Goal: Entertainment & Leisure: Consume media (video, audio)

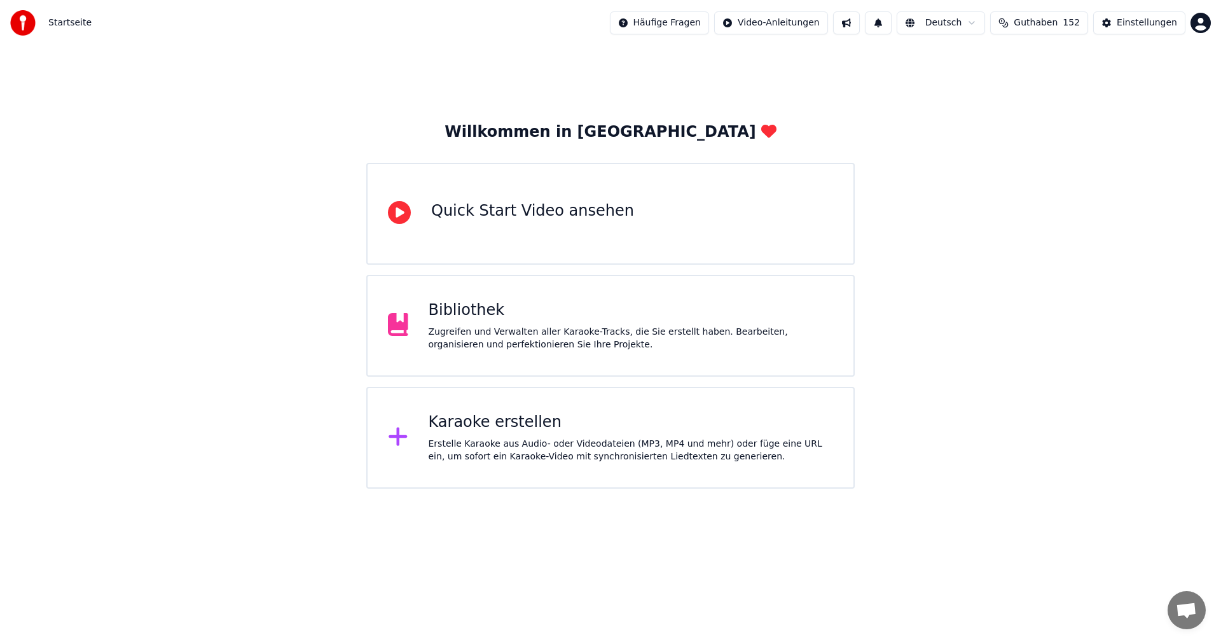
click at [462, 307] on div "Bibliothek" at bounding box center [631, 310] width 405 height 20
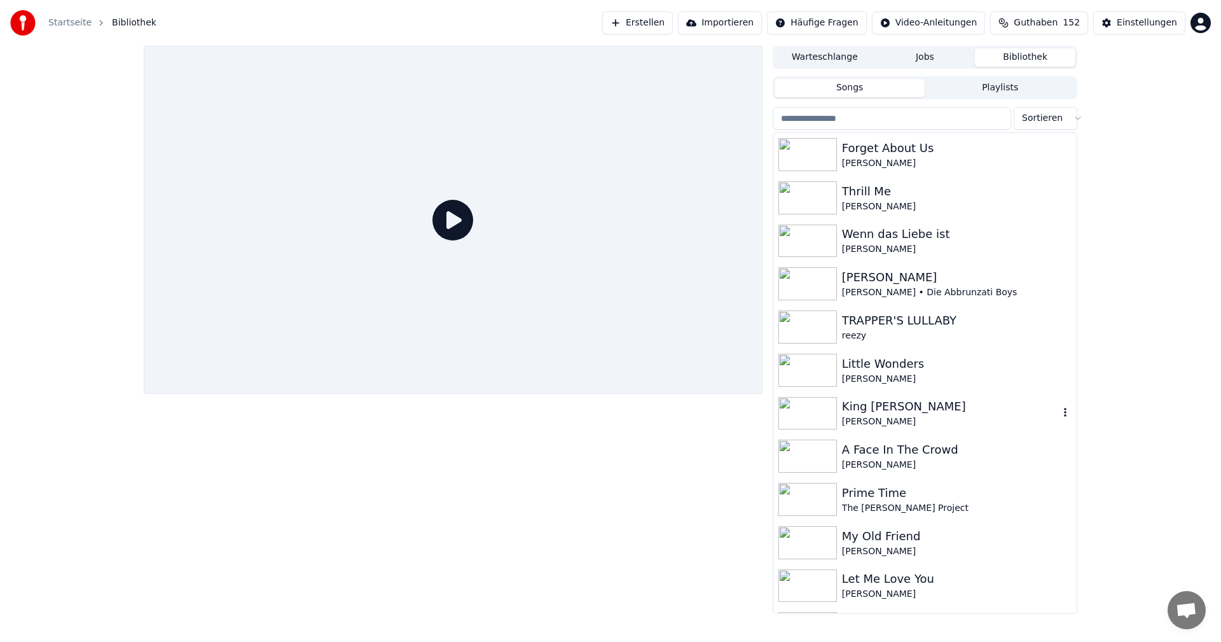
click at [897, 413] on div "King [PERSON_NAME]" at bounding box center [950, 406] width 217 height 18
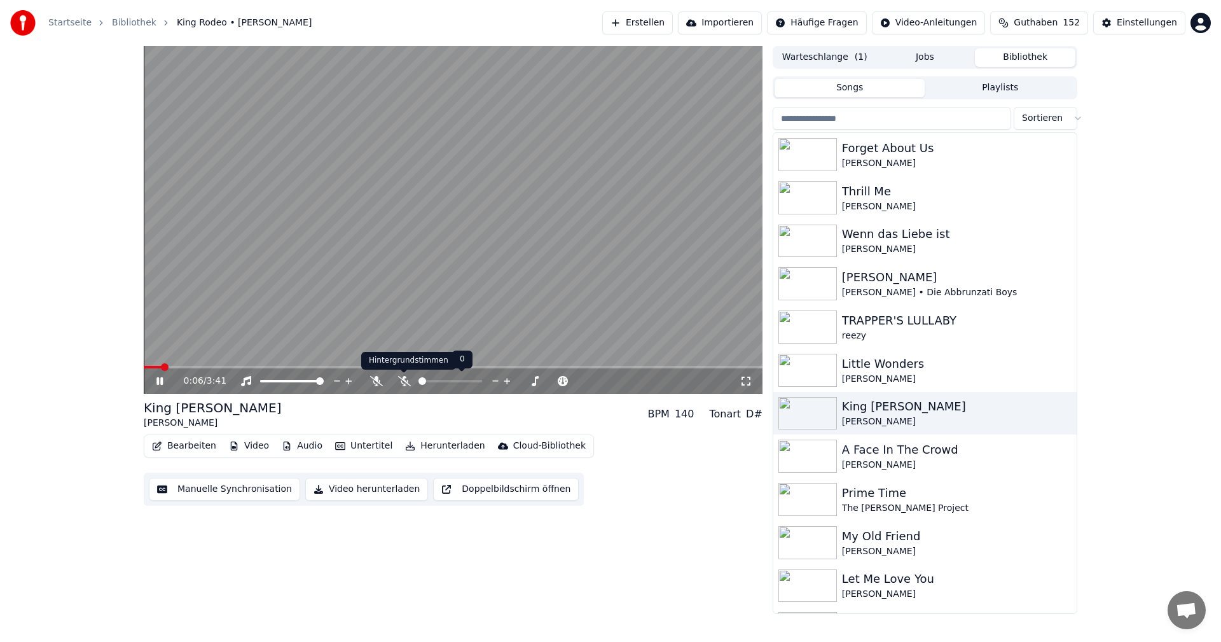
click at [404, 386] on icon at bounding box center [404, 381] width 13 height 10
click at [333, 368] on span at bounding box center [453, 367] width 619 height 3
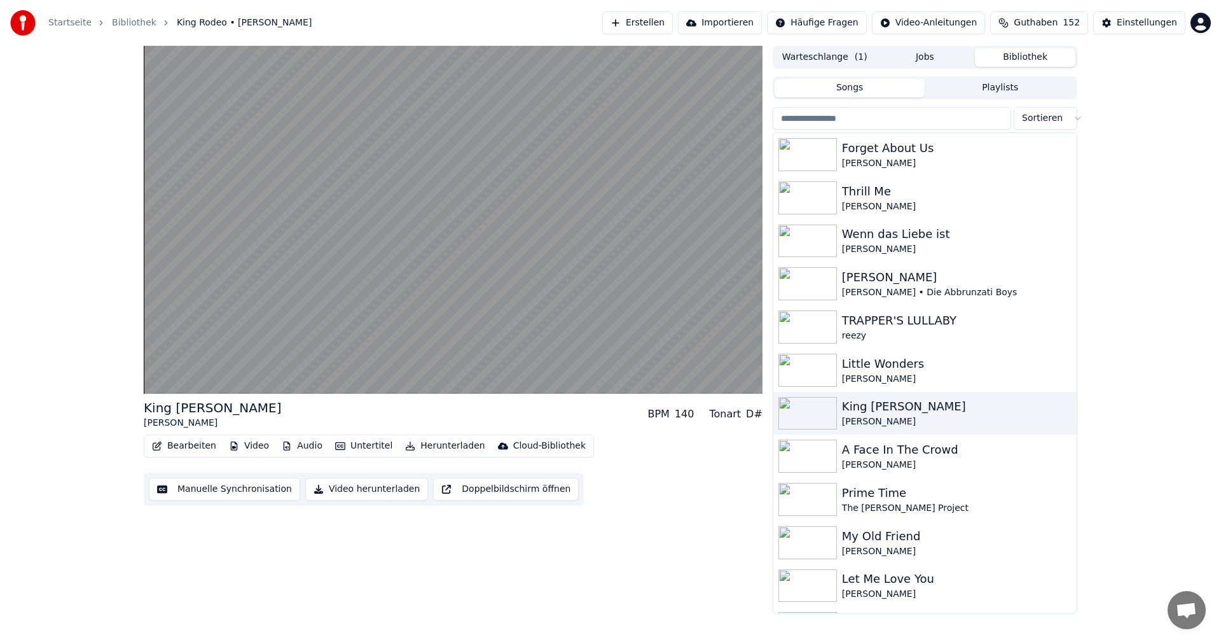
click at [345, 488] on button "Video herunterladen" at bounding box center [366, 489] width 123 height 23
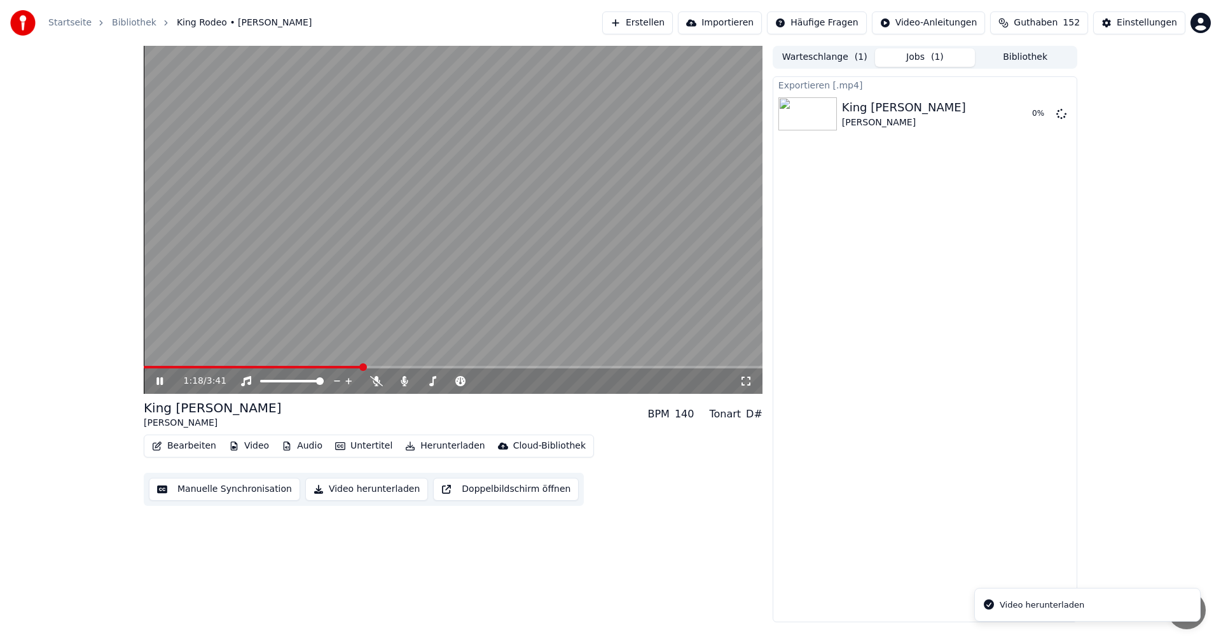
click at [160, 383] on icon at bounding box center [169, 381] width 30 height 10
click at [1201, 31] on html "Startseite Bibliothek King Rodeo • [PERSON_NAME] Erstellen Importieren Häufige …" at bounding box center [610, 321] width 1221 height 642
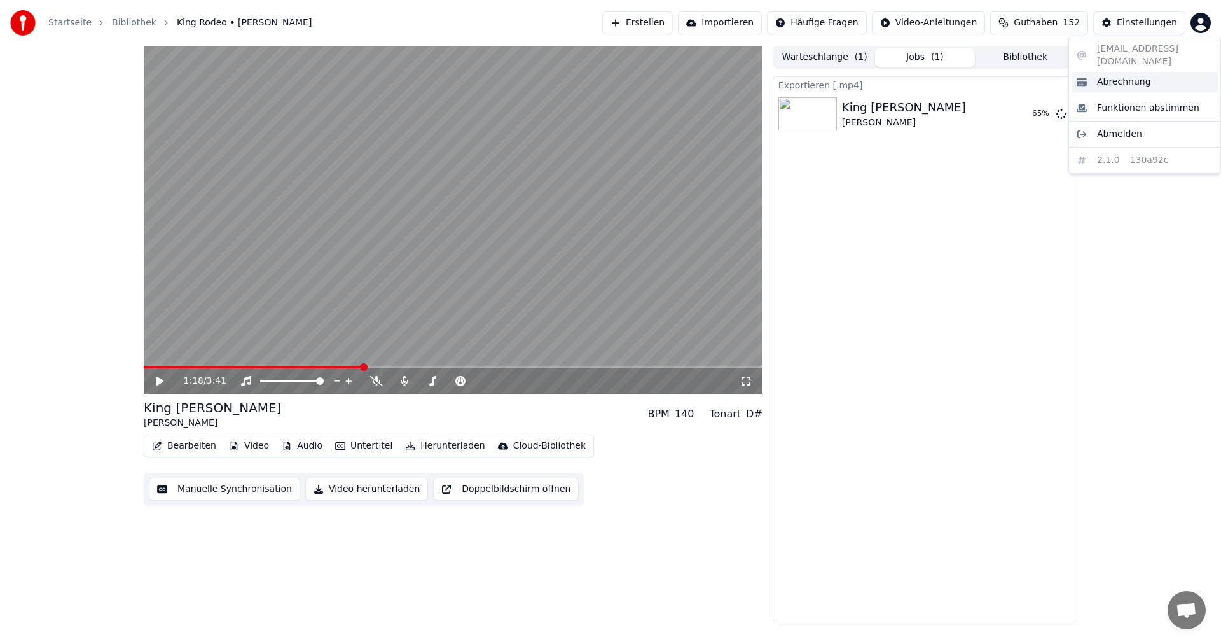
click at [1121, 76] on span "Abrechnung" at bounding box center [1124, 82] width 54 height 13
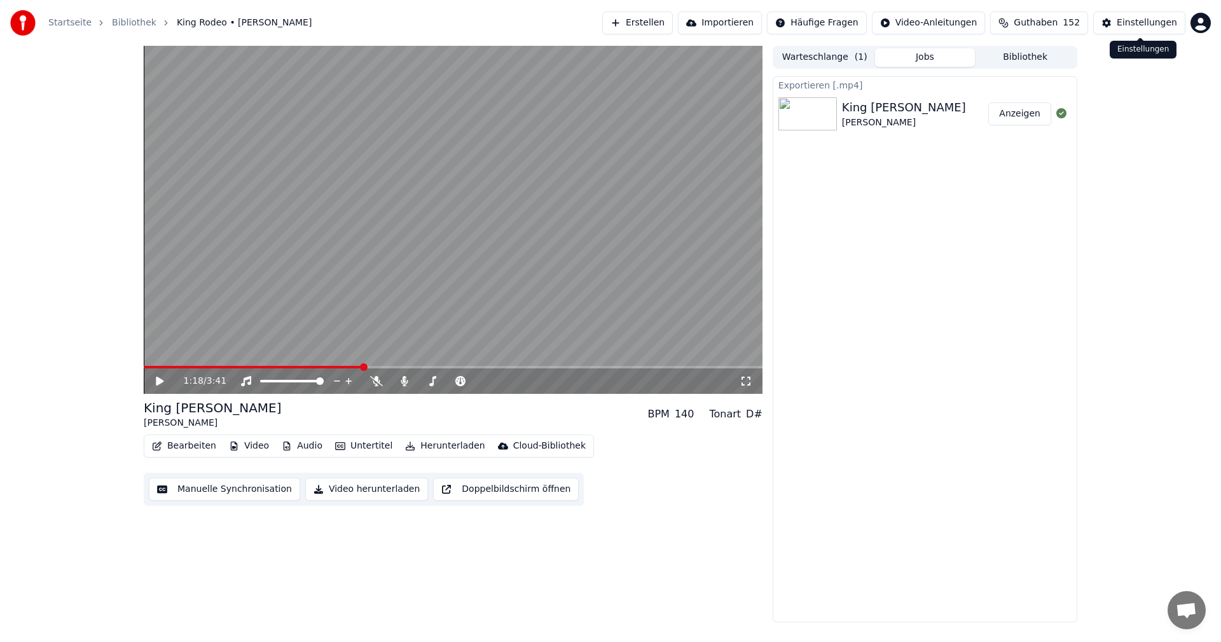
click at [1111, 29] on button "Einstellungen" at bounding box center [1139, 22] width 92 height 23
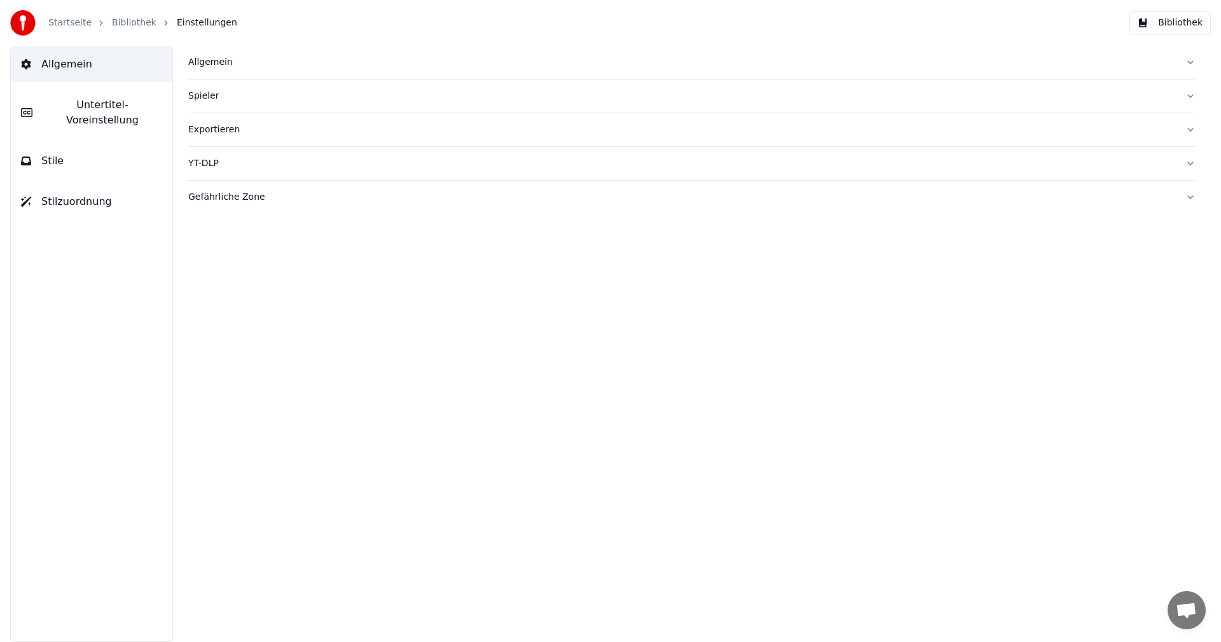
click at [1191, 60] on button "Allgemein" at bounding box center [691, 62] width 1007 height 33
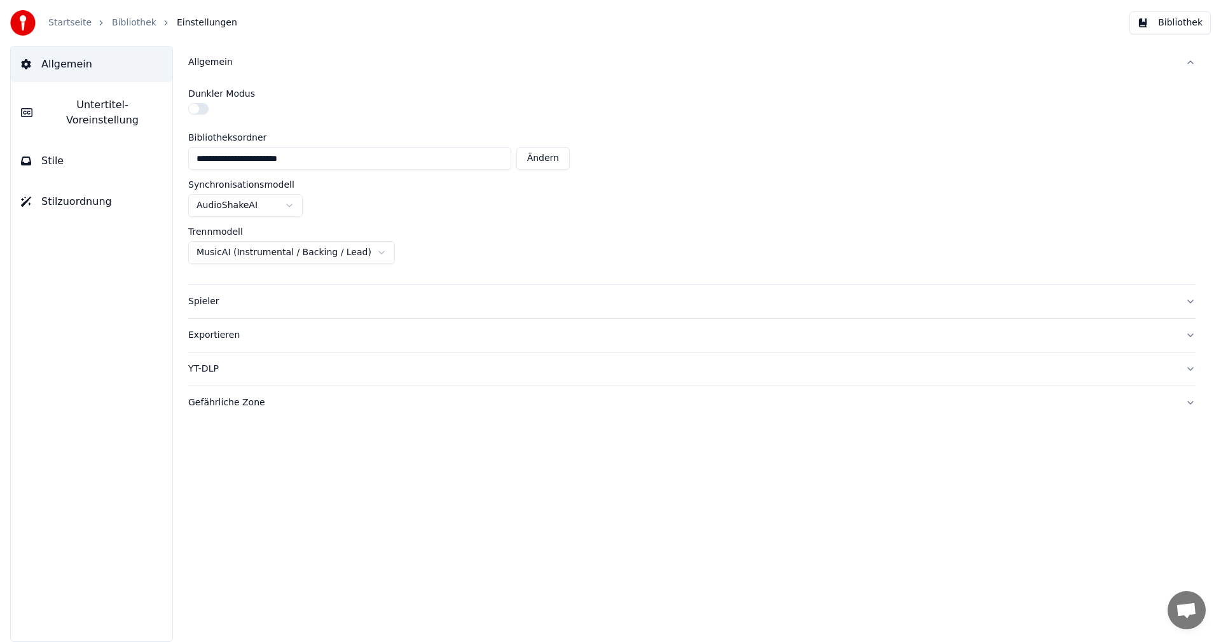
click at [1191, 60] on button "Allgemein" at bounding box center [691, 62] width 1007 height 33
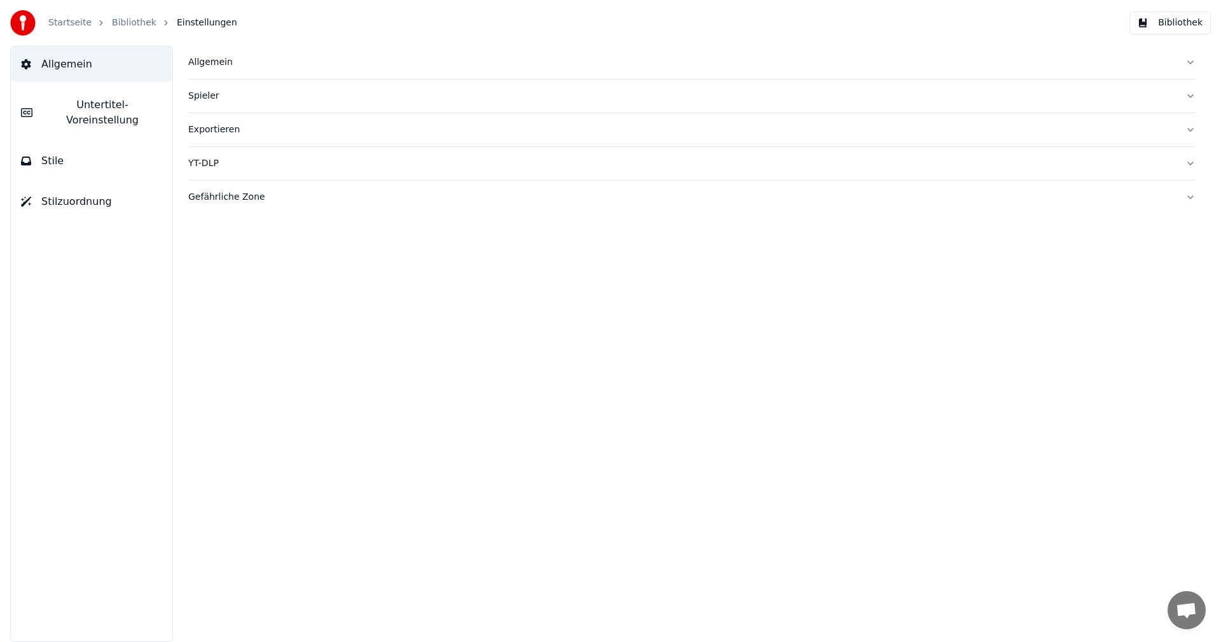
click at [52, 26] on link "Startseite" at bounding box center [69, 23] width 43 height 13
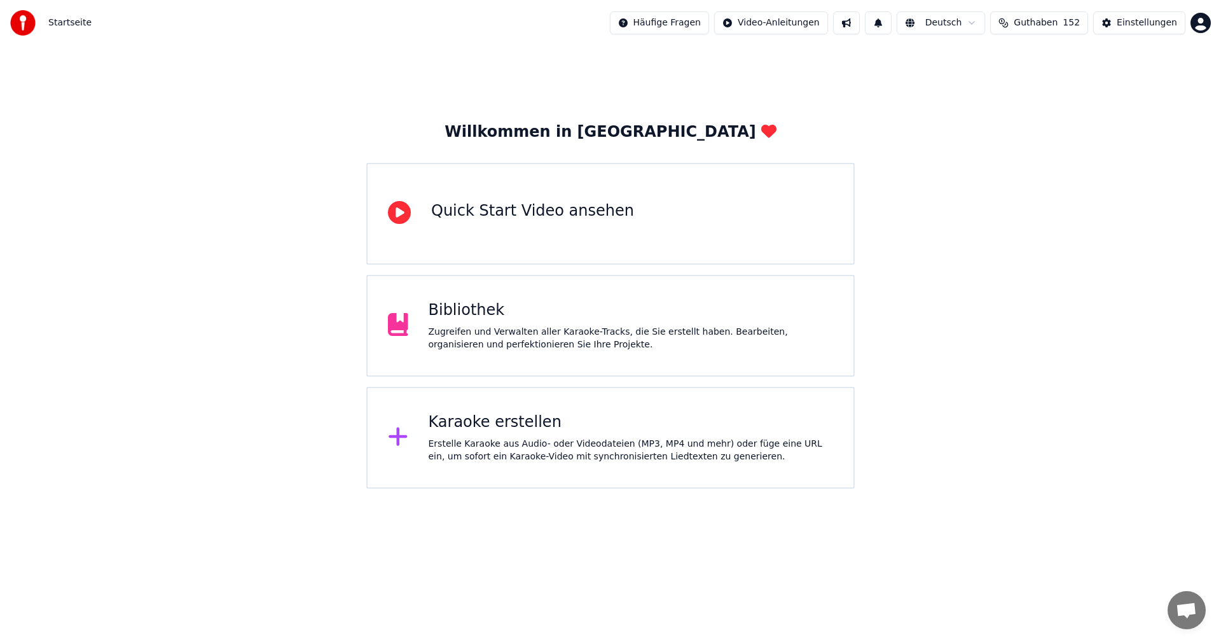
click at [672, 26] on html "Startseite Häufige Fragen Video-Anleitungen Deutsch Guthaben 152 Einstellungen …" at bounding box center [610, 244] width 1221 height 488
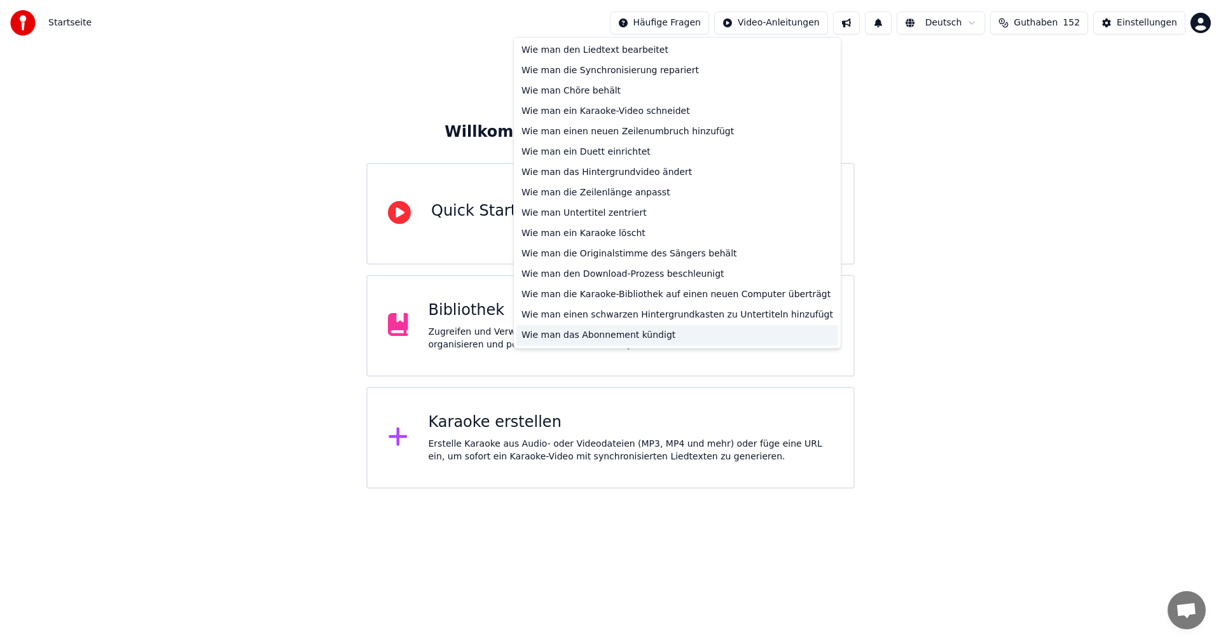
click at [610, 335] on div "Wie man das Abonnement kündigt" at bounding box center [677, 335] width 322 height 20
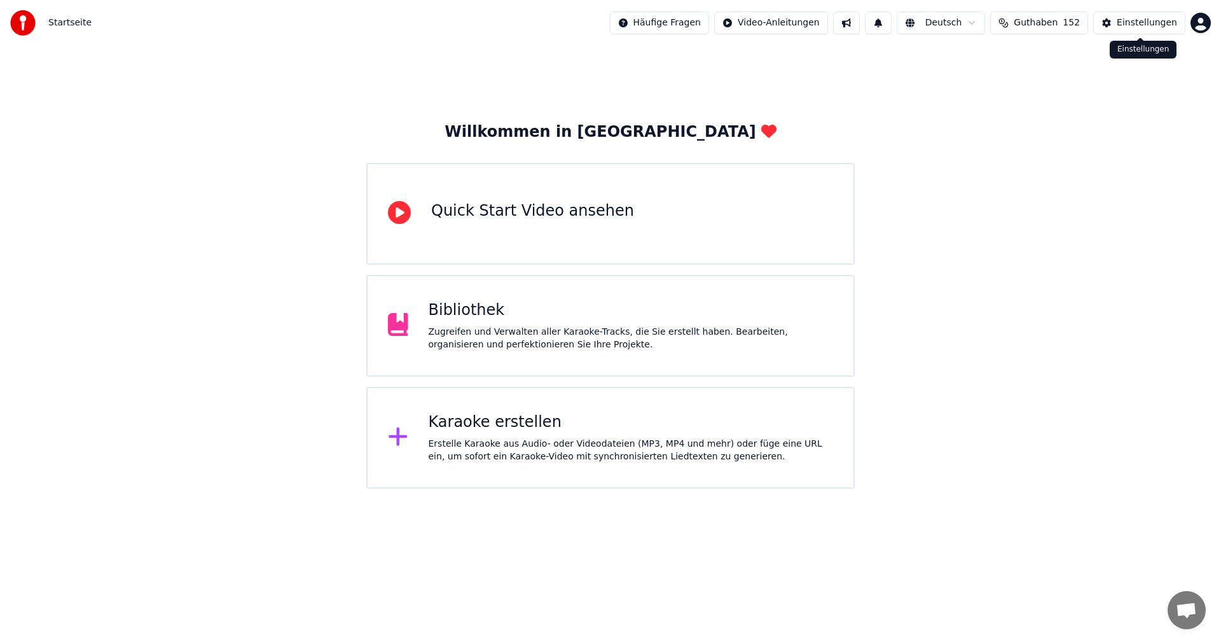
click at [1142, 29] on button "Einstellungen" at bounding box center [1139, 22] width 92 height 23
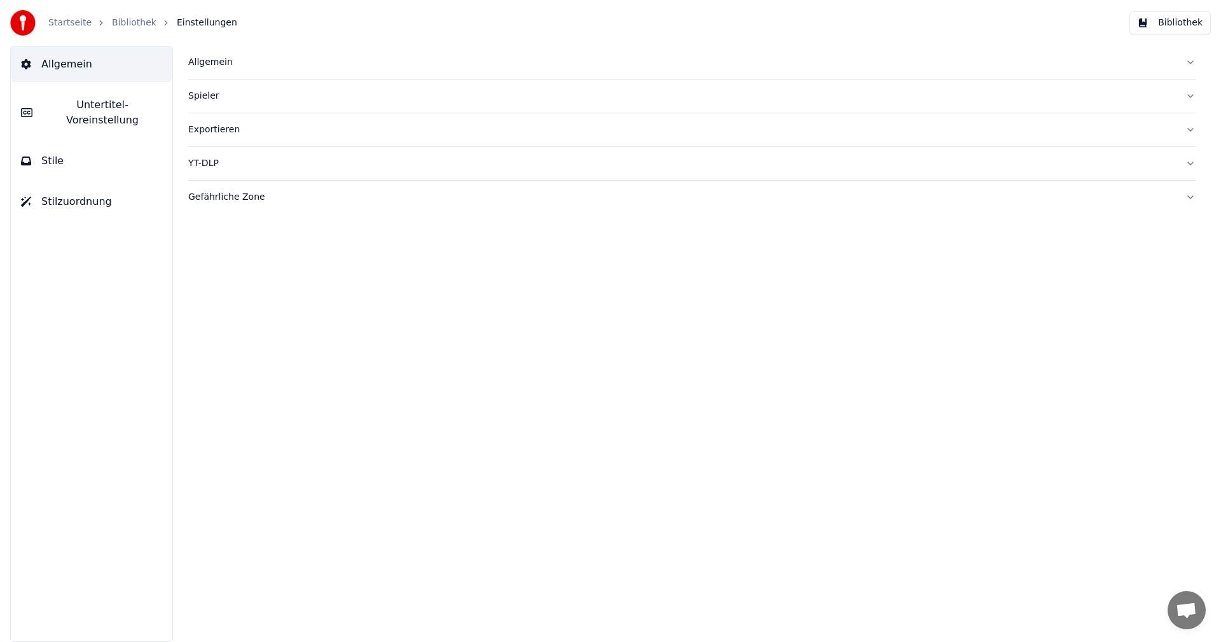
click at [1159, 29] on button "Bibliothek" at bounding box center [1169, 22] width 81 height 23
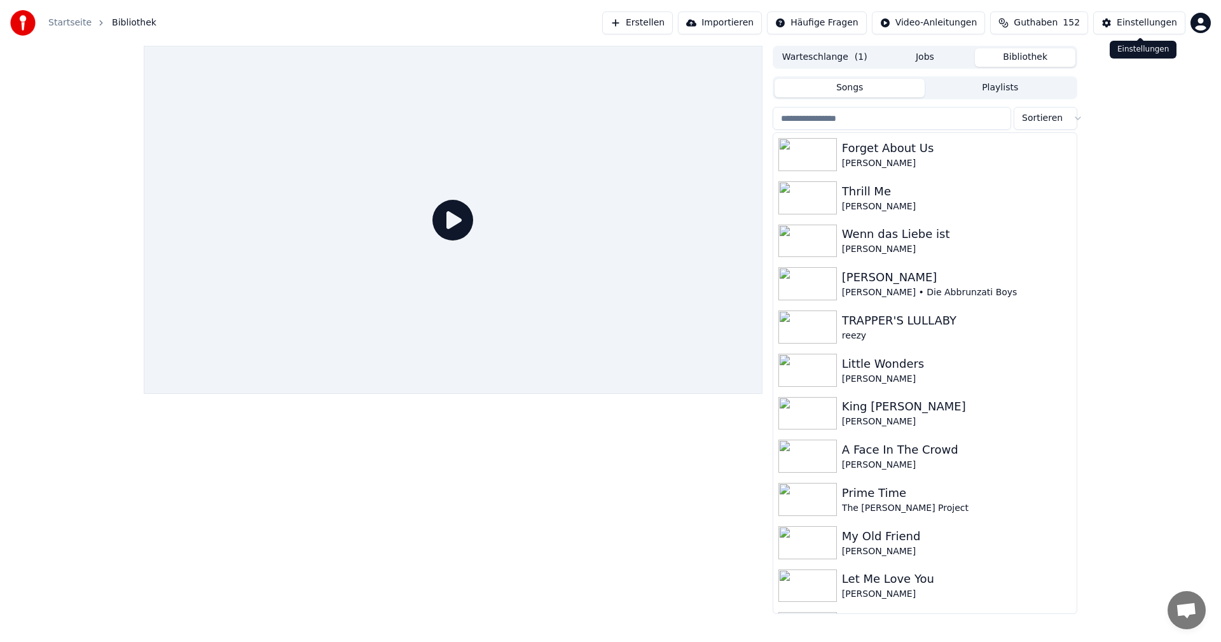
click at [1208, 21] on html "Startseite Bibliothek Erstellen Importieren Häufige Fragen Video-Anleitungen Gu…" at bounding box center [610, 321] width 1221 height 642
click at [1131, 76] on span "Abrechnung" at bounding box center [1124, 82] width 54 height 13
